Goal: Register for event/course

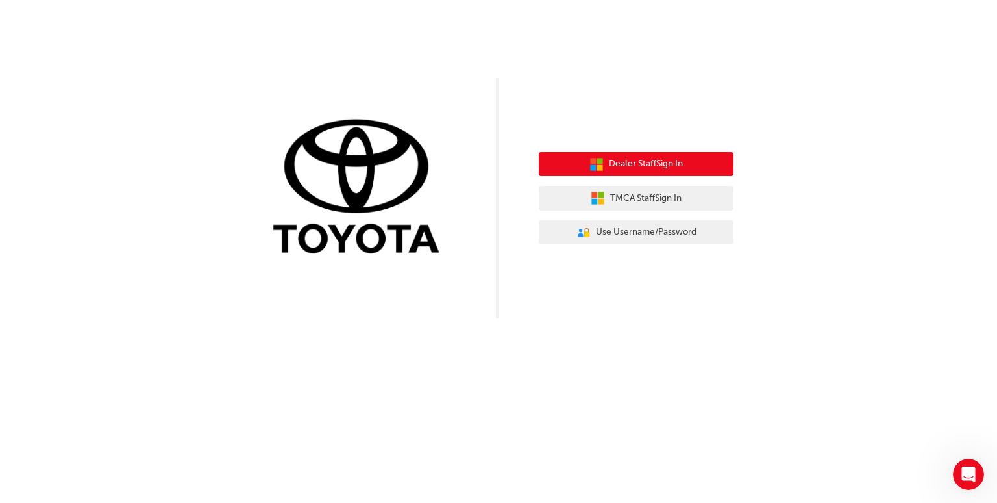
click at [699, 162] on button "Dealer Staff Sign In" at bounding box center [636, 164] width 195 height 25
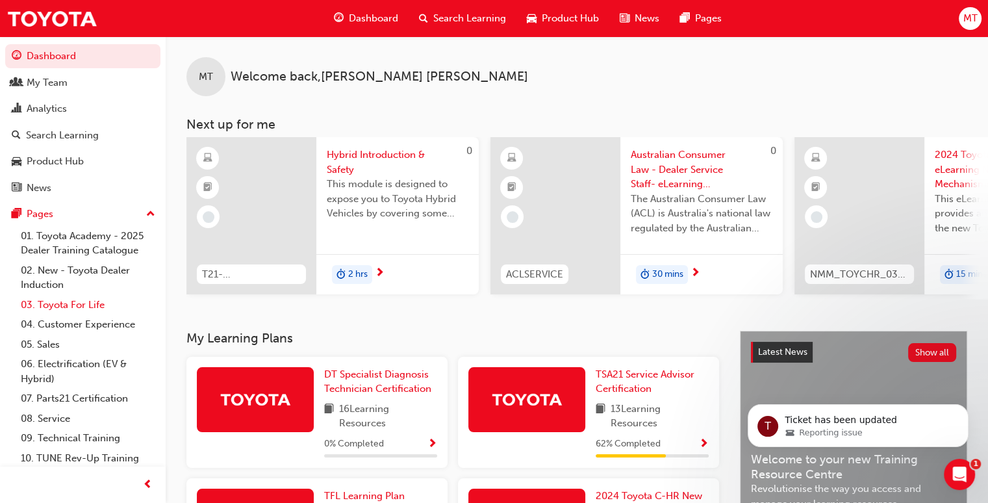
click at [66, 305] on link "03. Toyota For Life" at bounding box center [88, 305] width 145 height 20
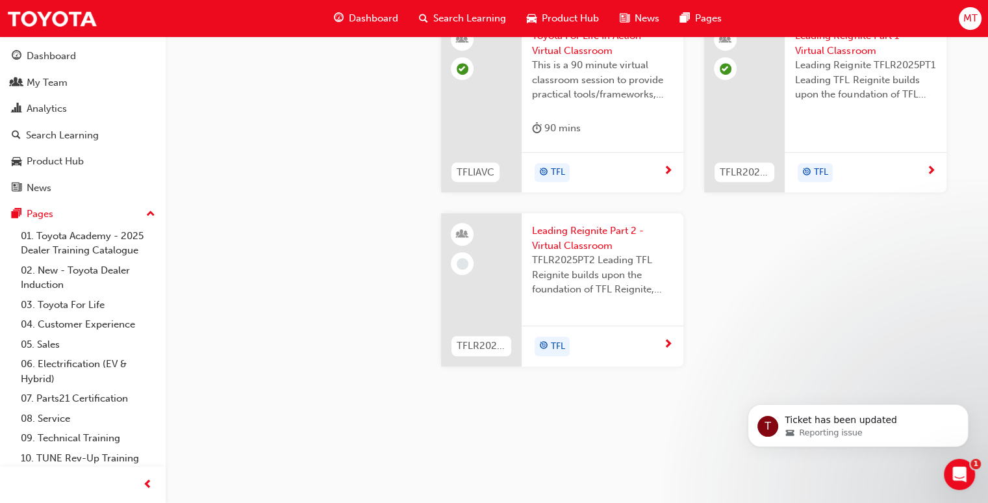
scroll to position [1213, 0]
click at [568, 58] on span "Toyota For Life In Action - Virtual Classroom" at bounding box center [602, 43] width 141 height 29
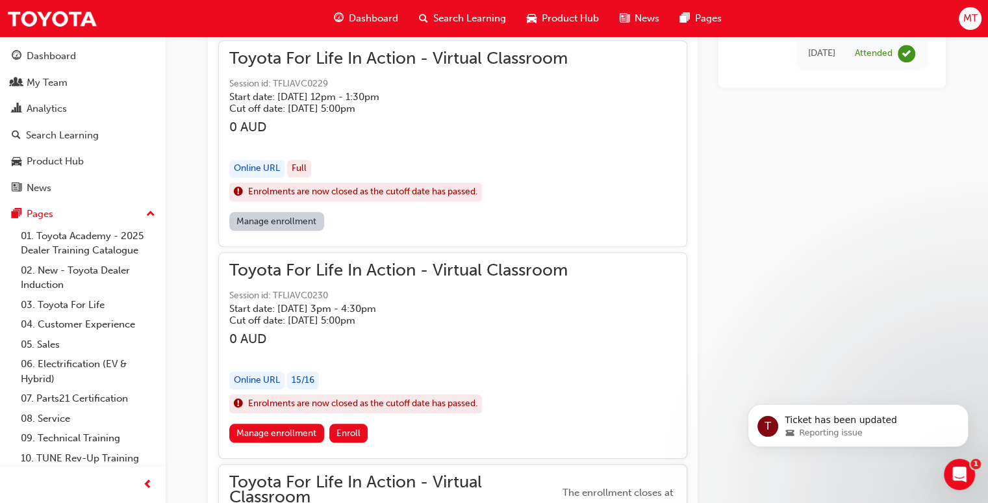
scroll to position [1201, 0]
click at [287, 433] on link "Manage enrollment" at bounding box center [276, 432] width 95 height 19
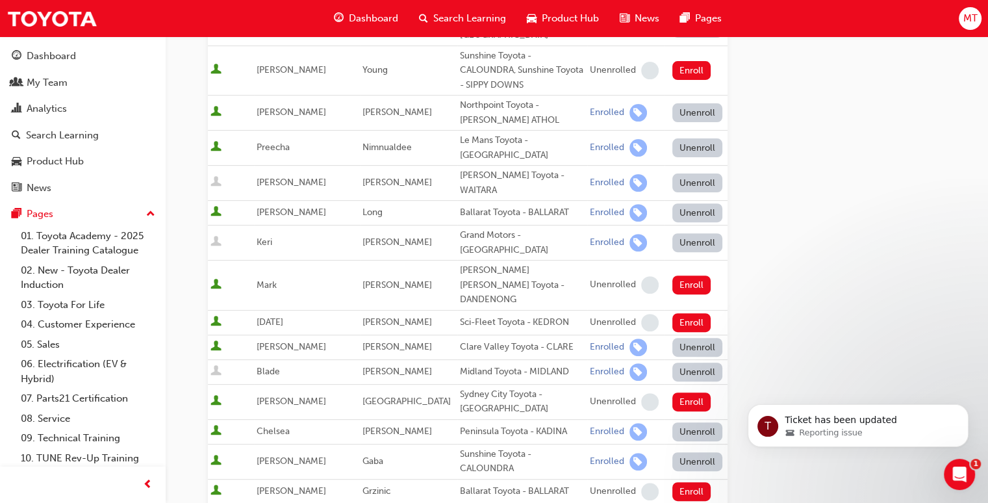
scroll to position [421, 0]
click at [673, 312] on button "Enroll" at bounding box center [691, 321] width 39 height 19
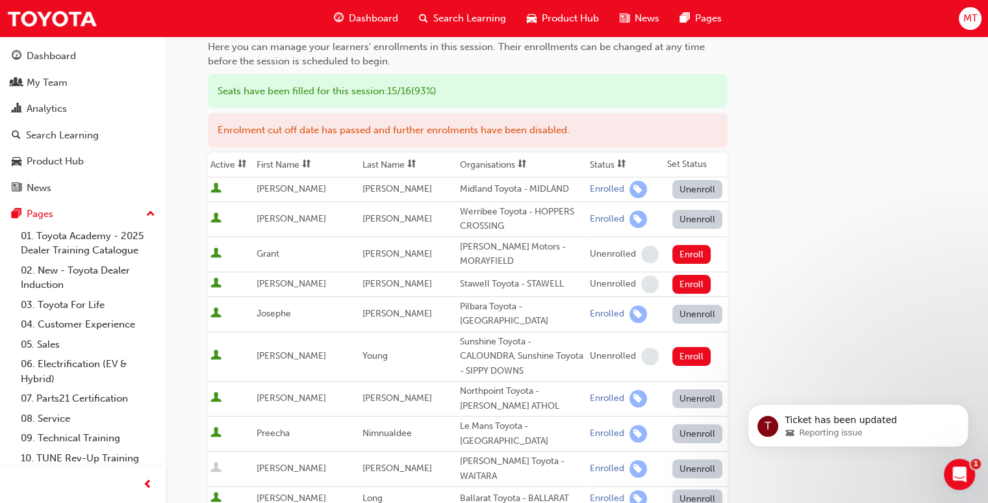
scroll to position [0, 0]
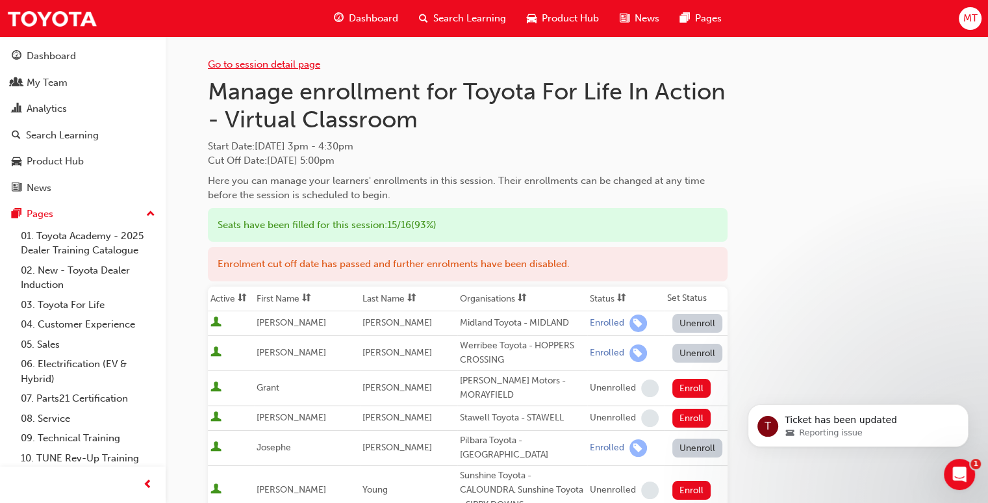
click at [257, 65] on link "Go to session detail page" at bounding box center [264, 64] width 112 height 12
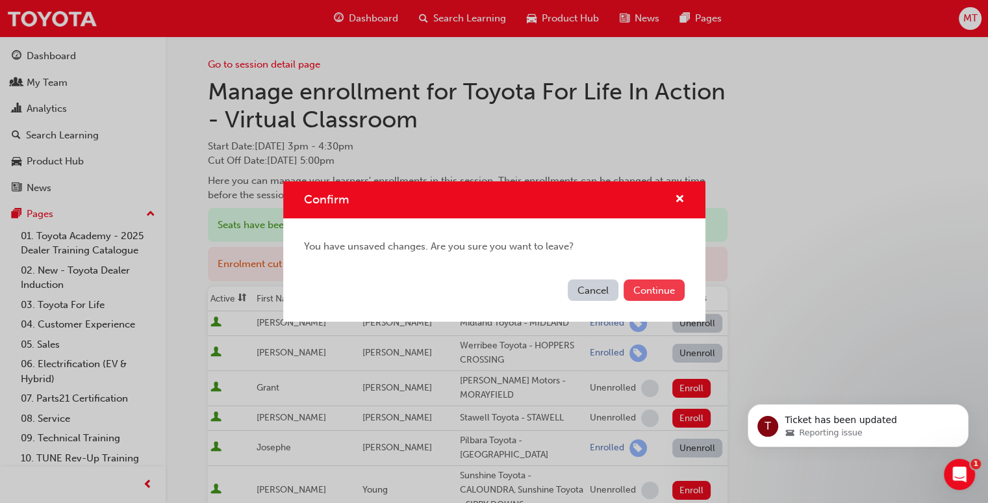
click at [647, 294] on button "Continue" at bounding box center [653, 289] width 61 height 21
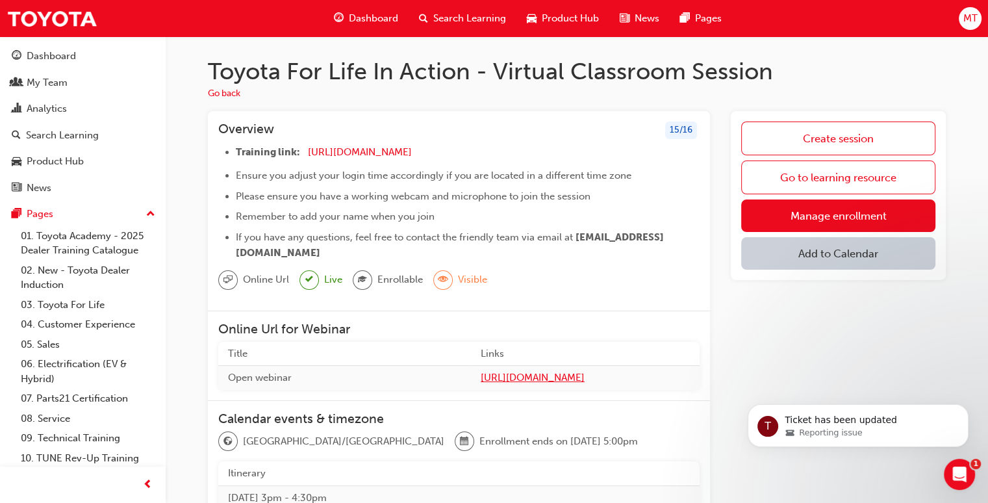
click at [512, 379] on span "https://zoom.us/j/5450758959" at bounding box center [585, 377] width 209 height 15
